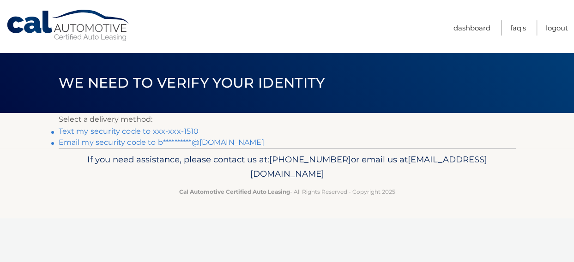
click at [166, 132] on link "Text my security code to xxx-xxx-1510" at bounding box center [129, 131] width 140 height 9
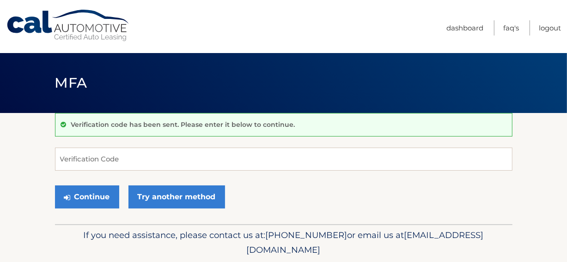
scroll to position [31, 0]
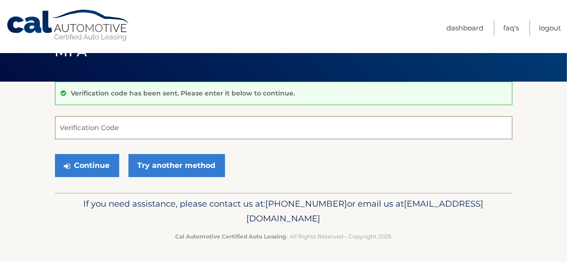
click at [119, 124] on input "Verification Code" at bounding box center [283, 127] width 457 height 23
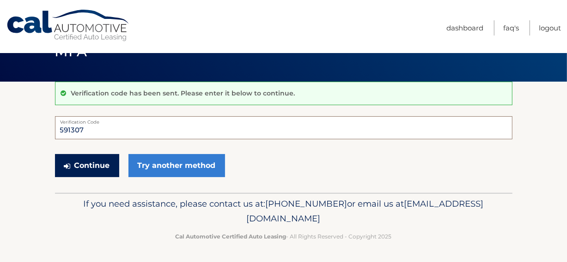
type input "591307"
click at [94, 163] on button "Continue" at bounding box center [87, 165] width 64 height 23
click at [98, 164] on button "Continue" at bounding box center [87, 165] width 64 height 23
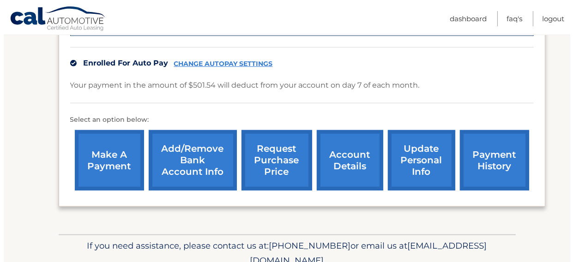
scroll to position [231, 0]
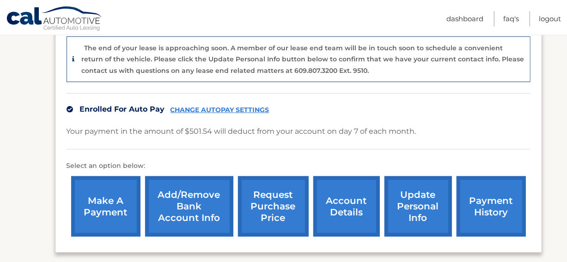
click at [249, 203] on link "request purchase price" at bounding box center [273, 206] width 71 height 61
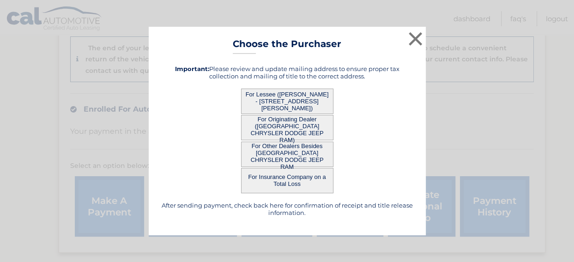
click at [283, 98] on button "For Lessee (WILLIAM BIBB - 4113 LEMONGRASS DR, , FORT MYERS, fl 33916)" at bounding box center [287, 101] width 92 height 25
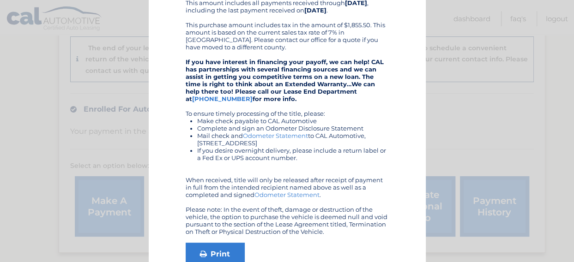
scroll to position [185, 0]
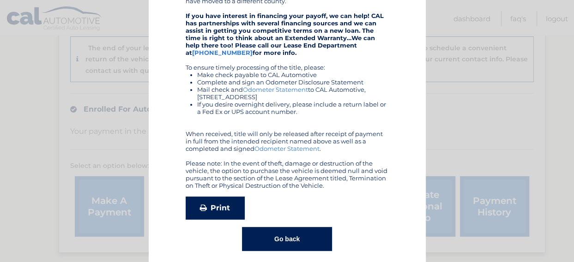
click at [212, 206] on link "Print" at bounding box center [215, 208] width 59 height 23
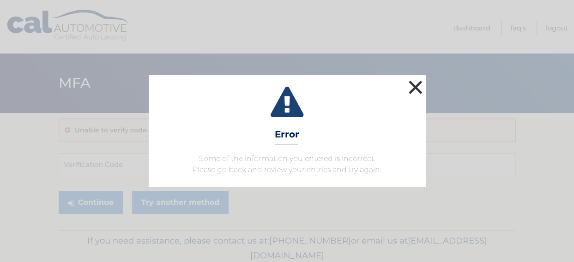
click at [414, 88] on button "×" at bounding box center [415, 87] width 18 height 18
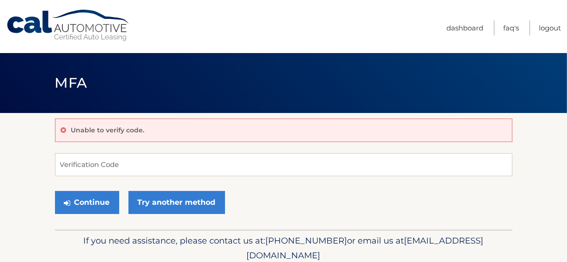
scroll to position [37, 0]
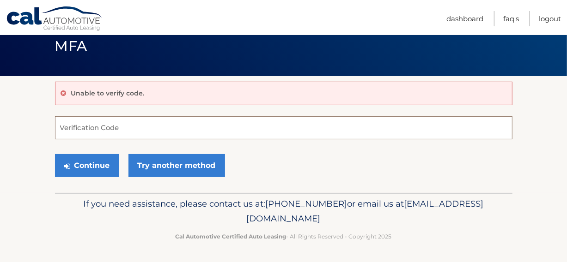
click at [109, 129] on input "Verification Code" at bounding box center [283, 127] width 457 height 23
click at [87, 162] on button "Continue" at bounding box center [87, 165] width 64 height 23
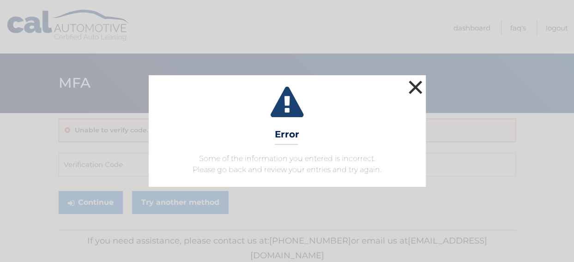
click at [416, 89] on button "×" at bounding box center [415, 87] width 18 height 18
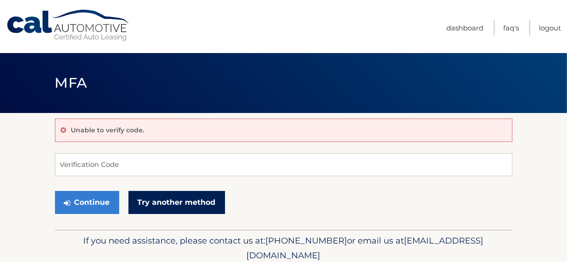
click at [205, 203] on link "Try another method" at bounding box center [176, 202] width 97 height 23
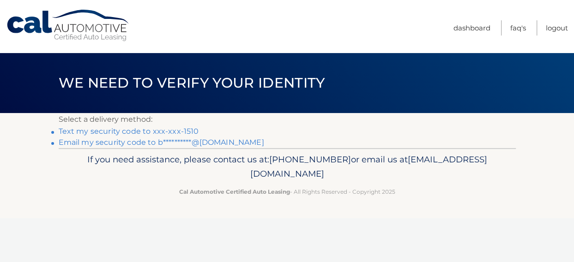
click at [173, 131] on link "Text my security code to xxx-xxx-1510" at bounding box center [129, 131] width 140 height 9
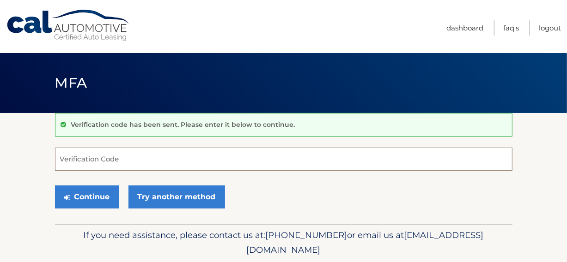
click at [123, 158] on input "Verification Code" at bounding box center [283, 159] width 457 height 23
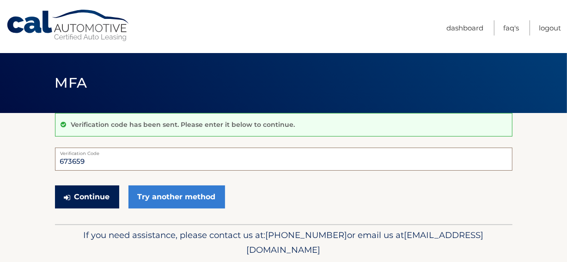
type input "673659"
click at [103, 194] on button "Continue" at bounding box center [87, 197] width 64 height 23
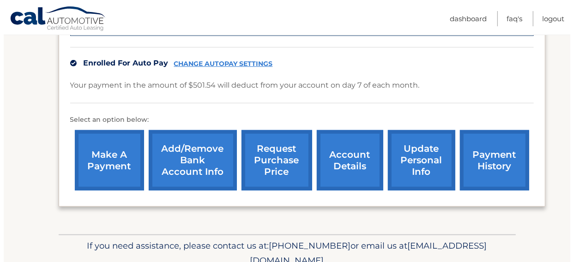
scroll to position [318, 0]
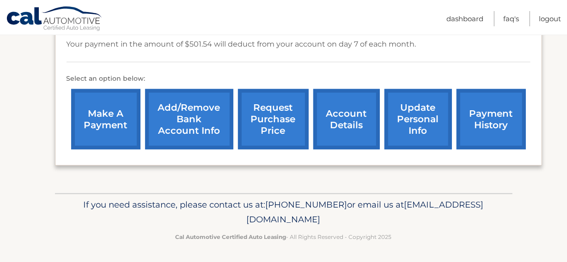
click at [268, 112] on link "request purchase price" at bounding box center [273, 119] width 71 height 61
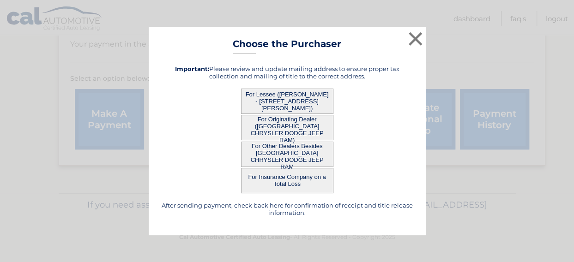
click at [278, 124] on button "For Originating Dealer (NAPLES CHRYSLER DODGE JEEP RAM)" at bounding box center [287, 127] width 92 height 25
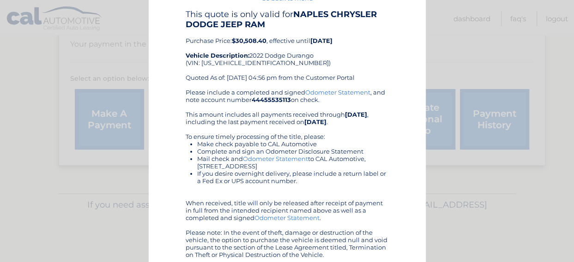
scroll to position [83, 0]
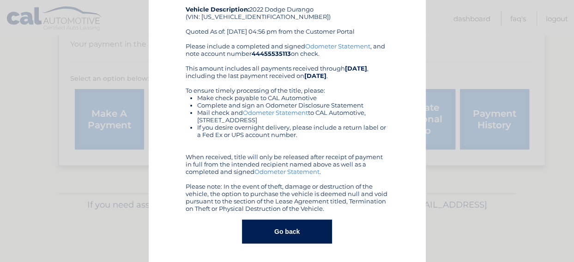
click at [279, 231] on button "Go back" at bounding box center [287, 232] width 90 height 24
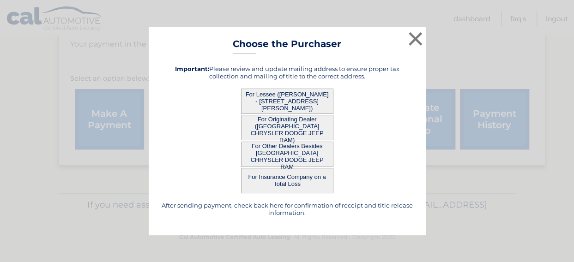
click at [283, 150] on button "For Other Dealers Besides NAPLES CHRYSLER DODGE JEEP RAM" at bounding box center [287, 154] width 92 height 25
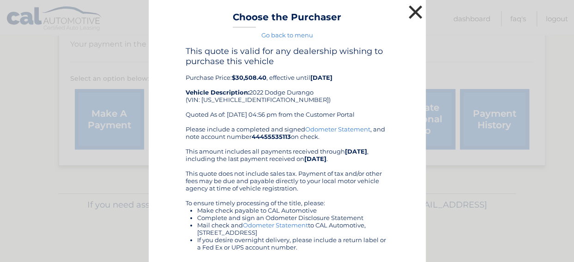
click at [412, 12] on button "×" at bounding box center [415, 12] width 18 height 18
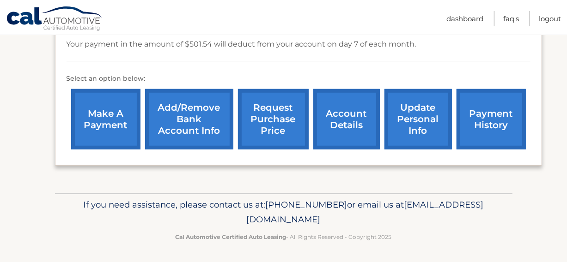
click at [296, 115] on link "request purchase price" at bounding box center [273, 119] width 71 height 61
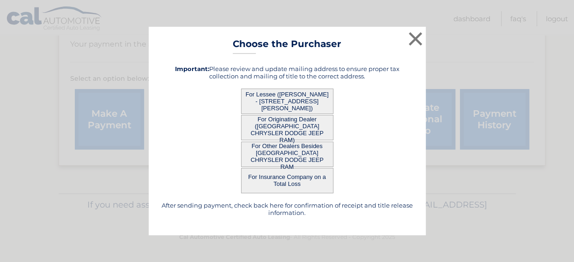
click at [287, 123] on button "For Originating Dealer (NAPLES CHRYSLER DODGE JEEP RAM)" at bounding box center [287, 127] width 92 height 25
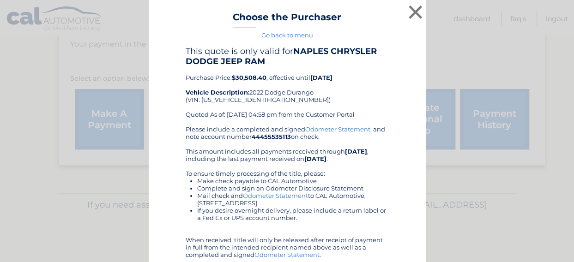
click at [287, 123] on div "This quote is only valid for NAPLES CHRYSLER DODGE JEEP RAM Purchase Price: $30…" at bounding box center [287, 85] width 203 height 79
click at [411, 13] on button "×" at bounding box center [415, 12] width 18 height 18
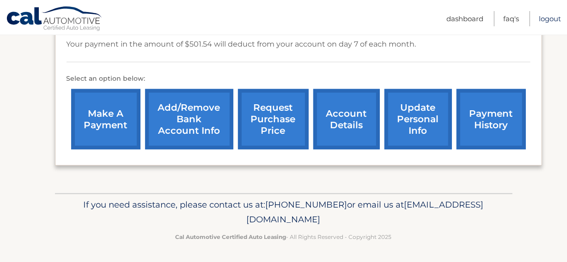
click at [548, 19] on link "Logout" at bounding box center [550, 18] width 22 height 15
